Goal: Navigation & Orientation: Find specific page/section

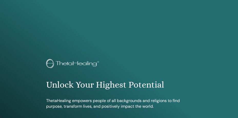
scroll to position [301, 0]
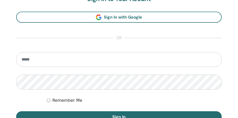
type input "**********"
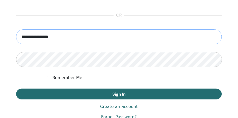
scroll to position [326, 0]
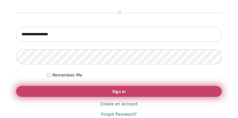
click at [92, 93] on button "Sign In" at bounding box center [119, 91] width 206 height 11
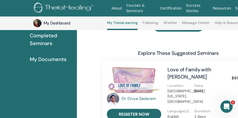
scroll to position [80, 0]
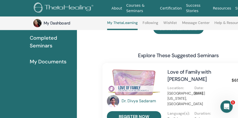
click at [45, 38] on span "Completed Seminars" at bounding box center [51, 41] width 43 height 15
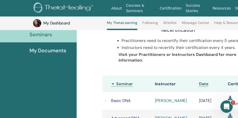
scroll to position [91, 0]
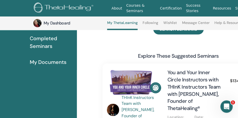
click at [134, 11] on link "Courses & Seminars" at bounding box center [142, 8] width 34 height 15
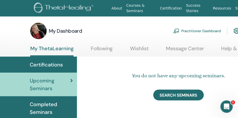
click at [136, 7] on link "Courses & Seminars" at bounding box center [142, 8] width 34 height 15
